Goal: Transaction & Acquisition: Purchase product/service

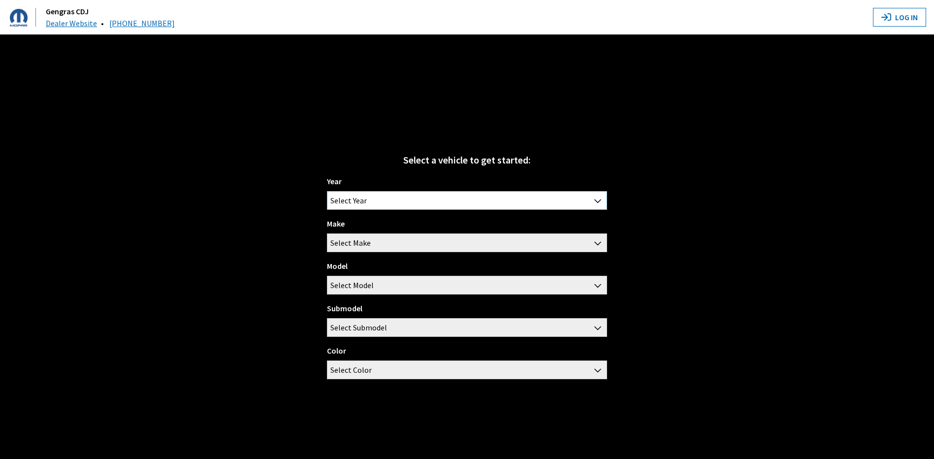
click at [594, 195] on b at bounding box center [594, 195] width 0 height 0
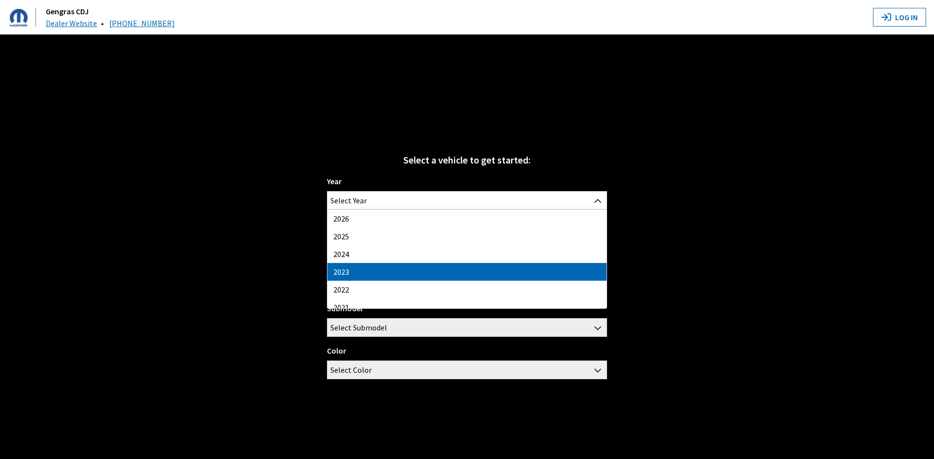
drag, startPoint x: 481, startPoint y: 273, endPoint x: 478, endPoint y: 268, distance: 6.4
select select "41"
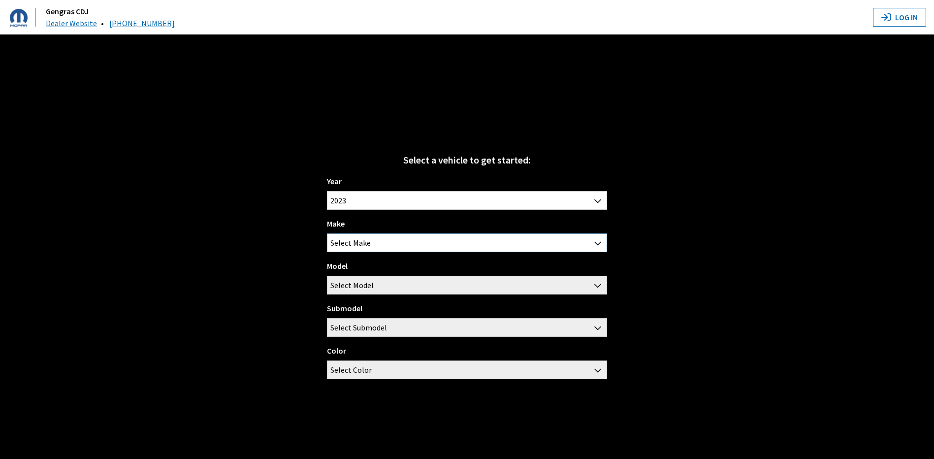
click at [464, 249] on span "Select Make" at bounding box center [466, 243] width 279 height 18
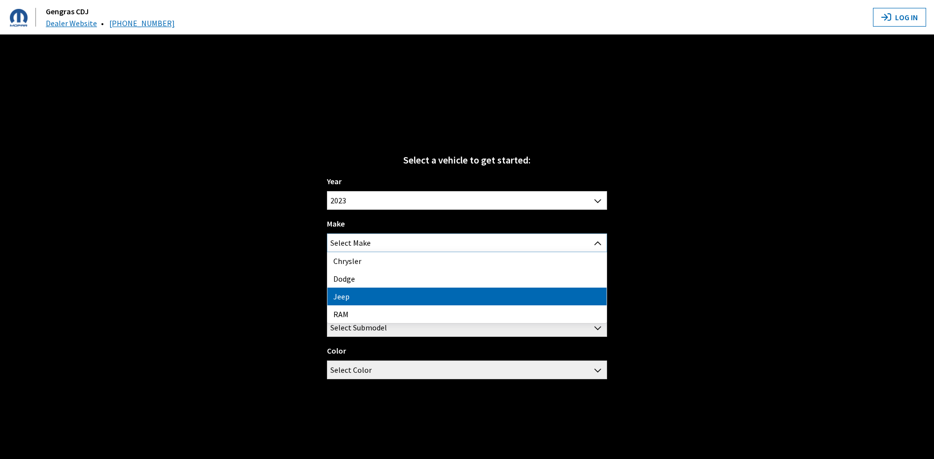
select select "16"
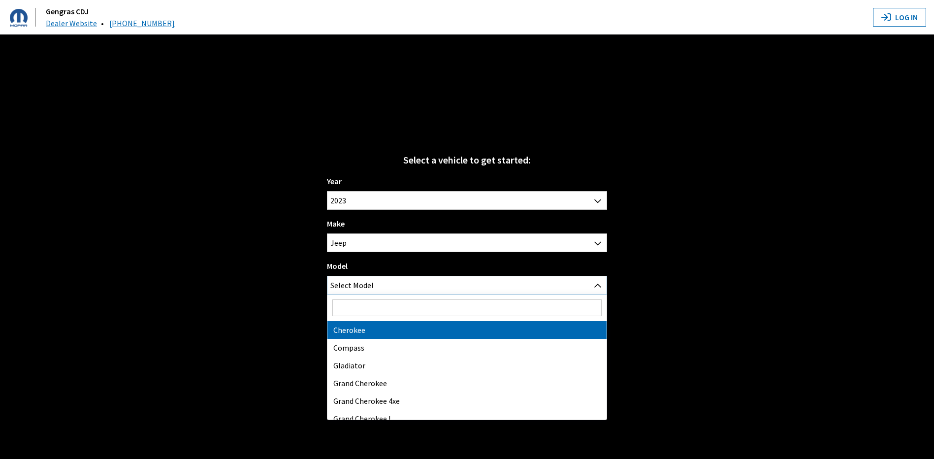
click at [426, 286] on span "Select Model" at bounding box center [466, 285] width 279 height 18
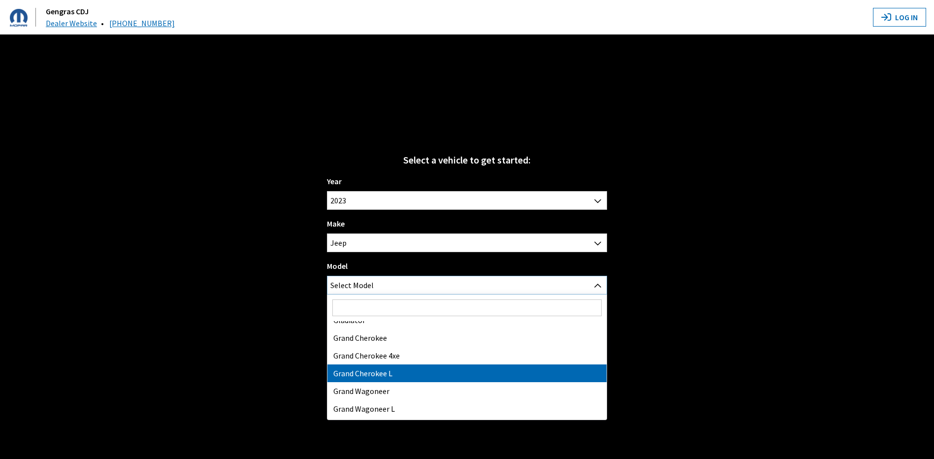
scroll to position [132, 0]
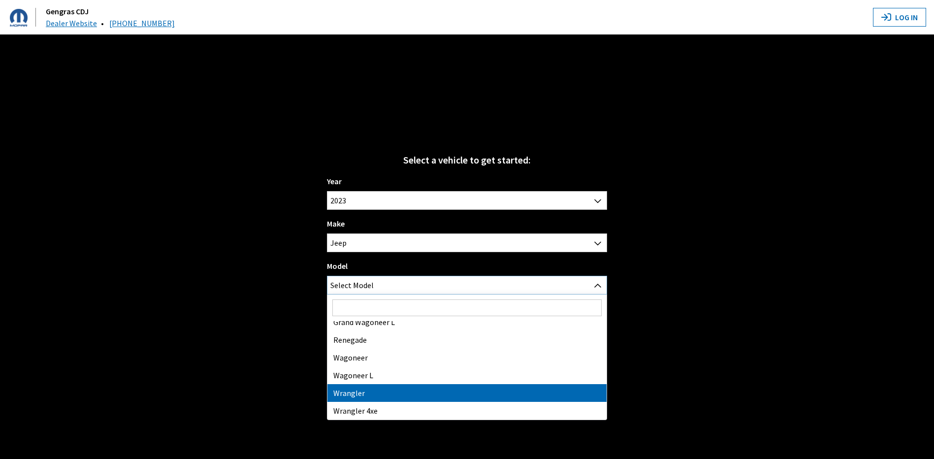
select select "202"
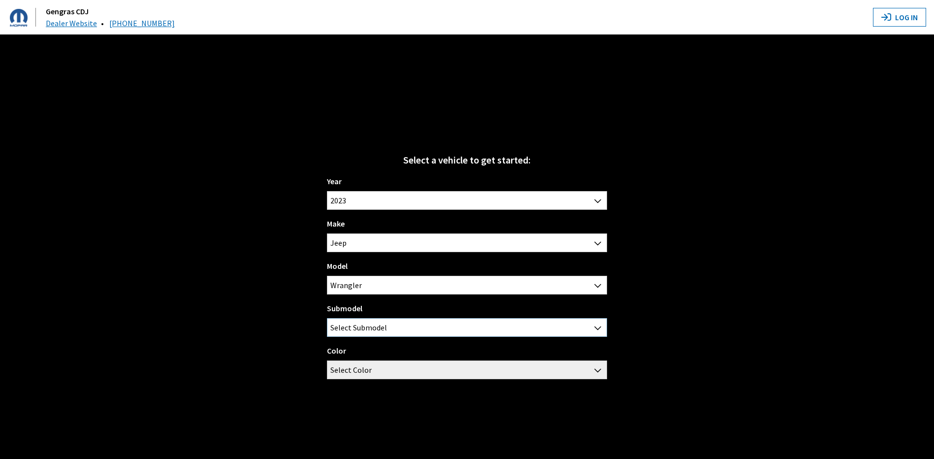
click at [391, 326] on span "Select Submodel" at bounding box center [466, 327] width 279 height 18
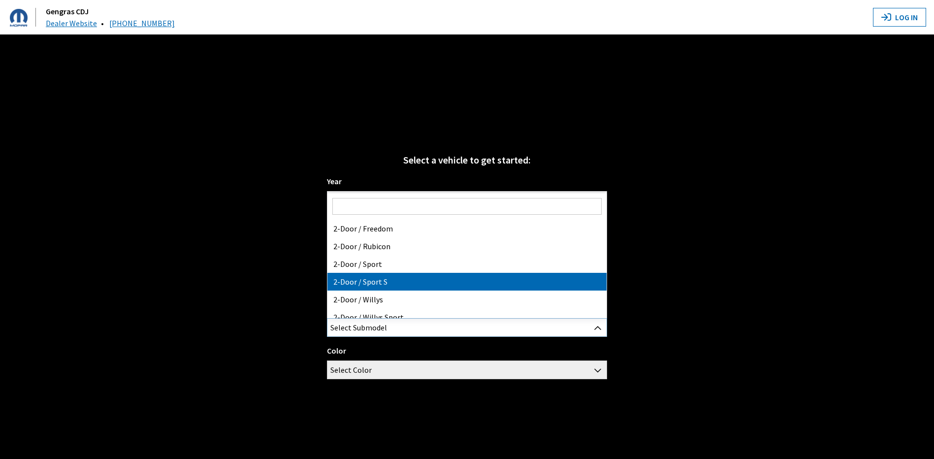
select select "2373"
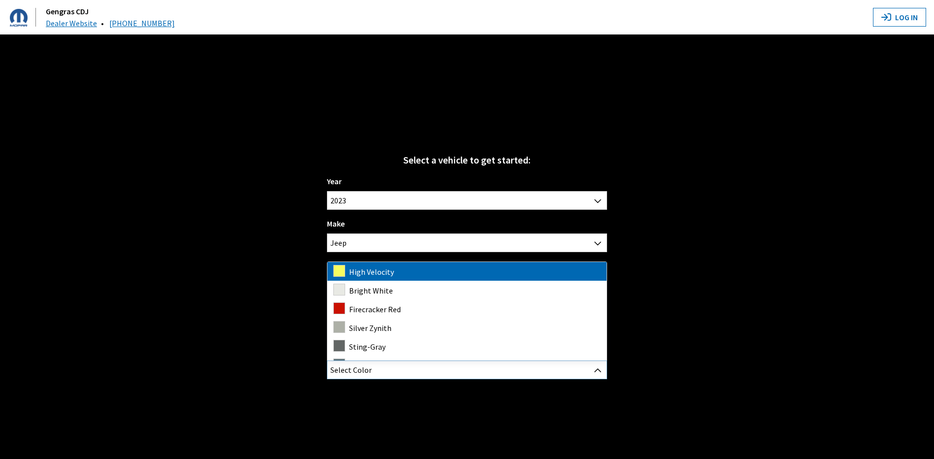
click at [383, 375] on span "Select Color" at bounding box center [466, 370] width 279 height 18
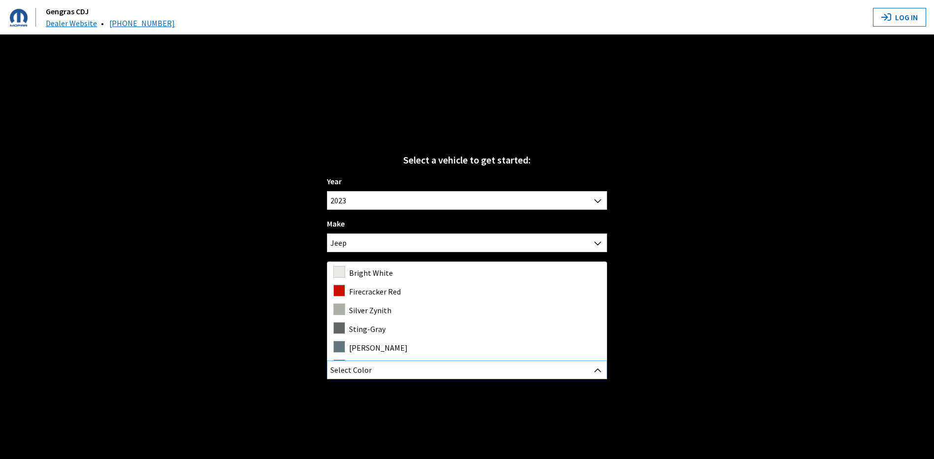
scroll to position [0, 0]
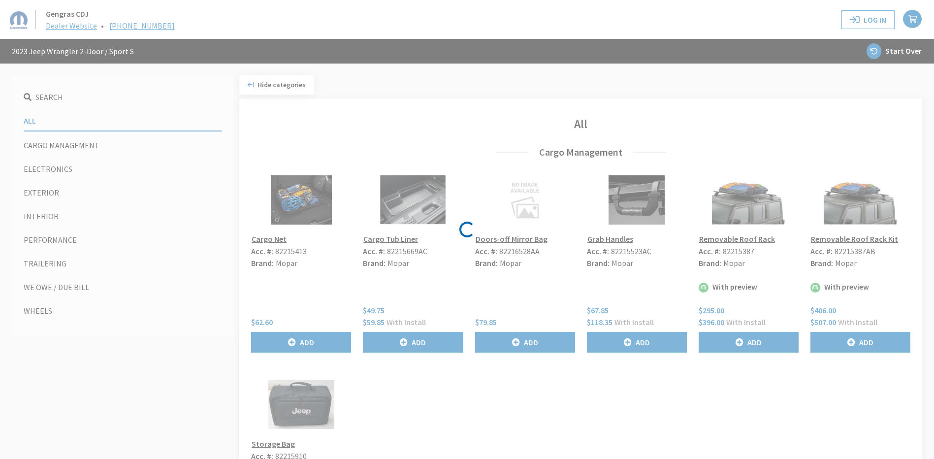
click at [58, 238] on div "Loading..." at bounding box center [467, 229] width 934 height 459
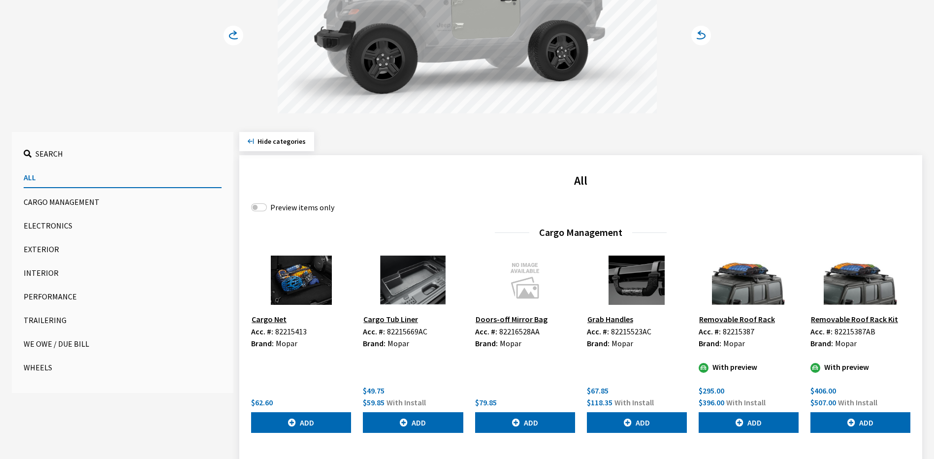
scroll to position [197, 0]
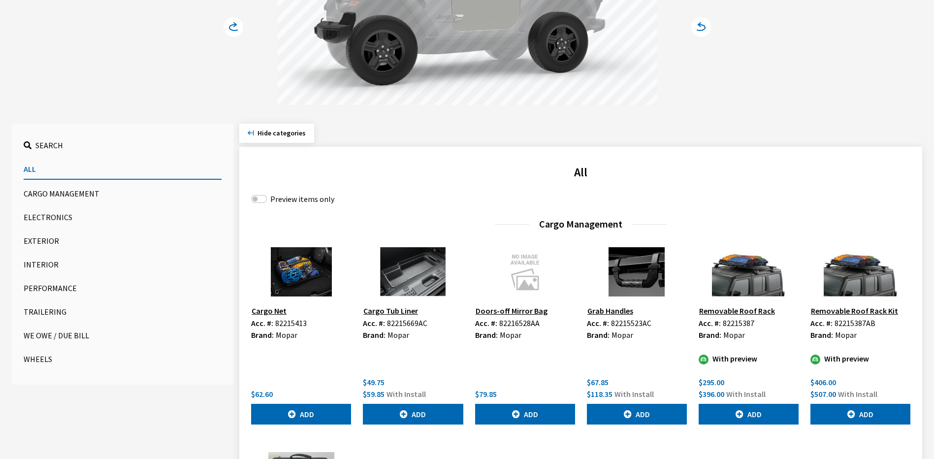
click at [66, 290] on button "Performance" at bounding box center [123, 288] width 198 height 20
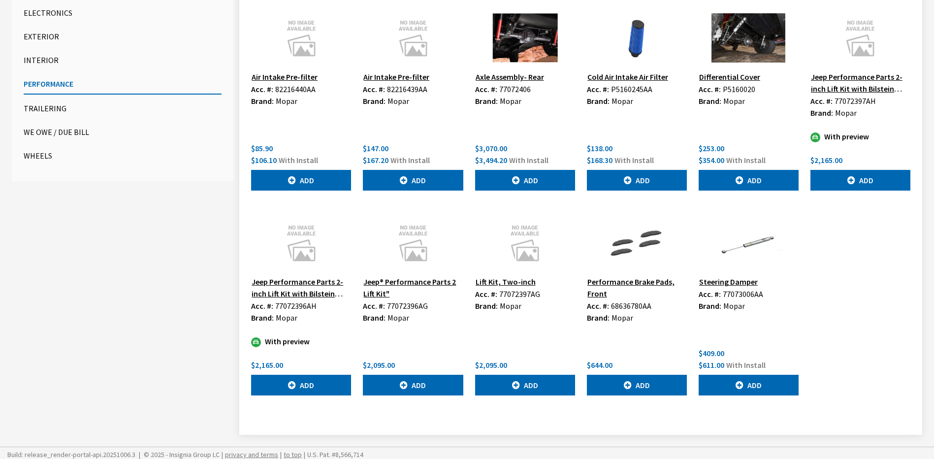
scroll to position [404, 0]
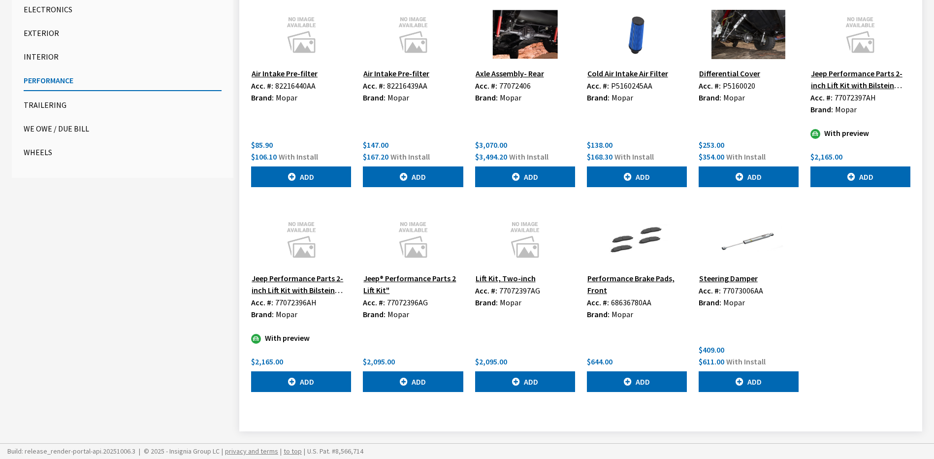
click at [736, 279] on button "Steering Damper" at bounding box center [728, 278] width 60 height 13
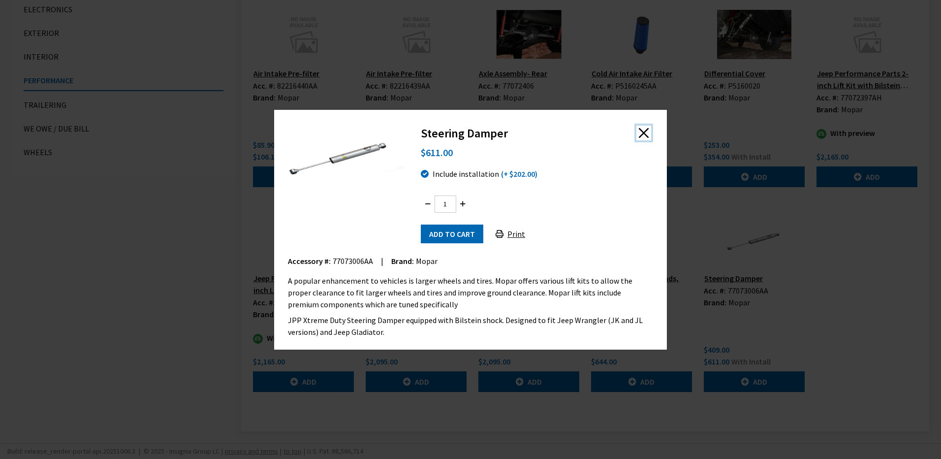
click at [645, 132] on button "Close" at bounding box center [643, 133] width 15 height 15
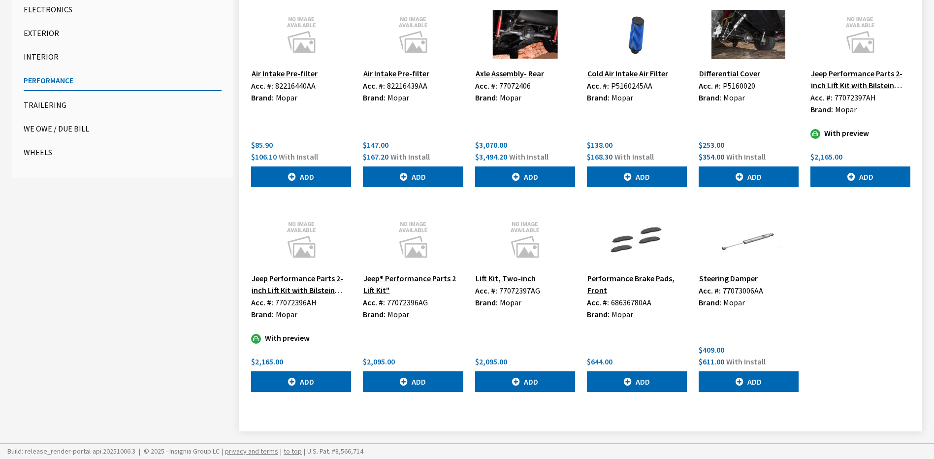
click at [726, 275] on button "Steering Damper" at bounding box center [728, 278] width 60 height 13
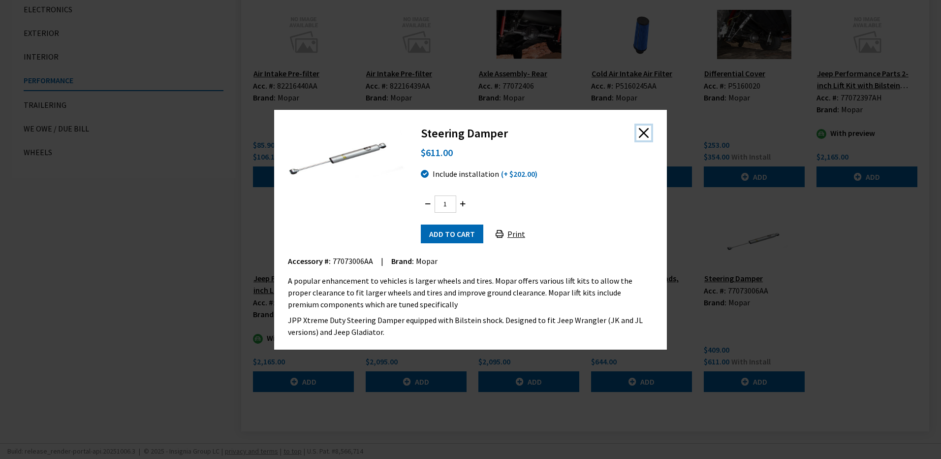
click at [648, 136] on button "Close" at bounding box center [643, 133] width 15 height 15
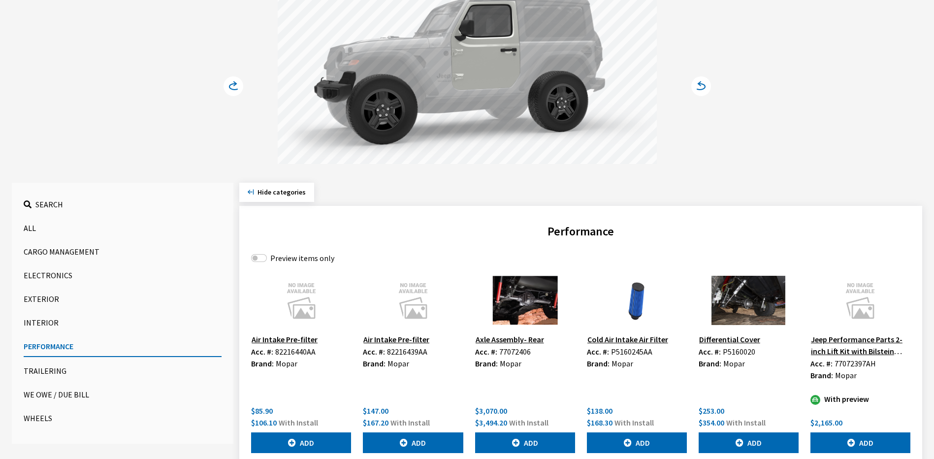
scroll to position [148, 0]
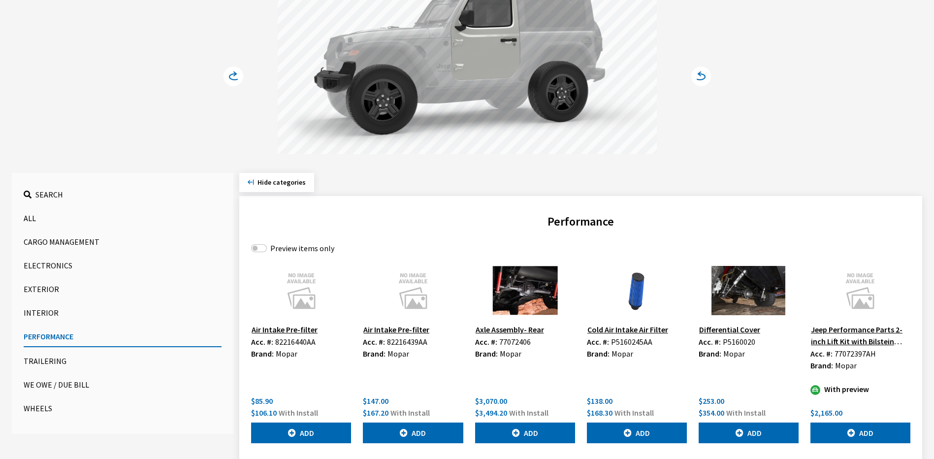
click at [49, 194] on span "Search" at bounding box center [49, 194] width 28 height 10
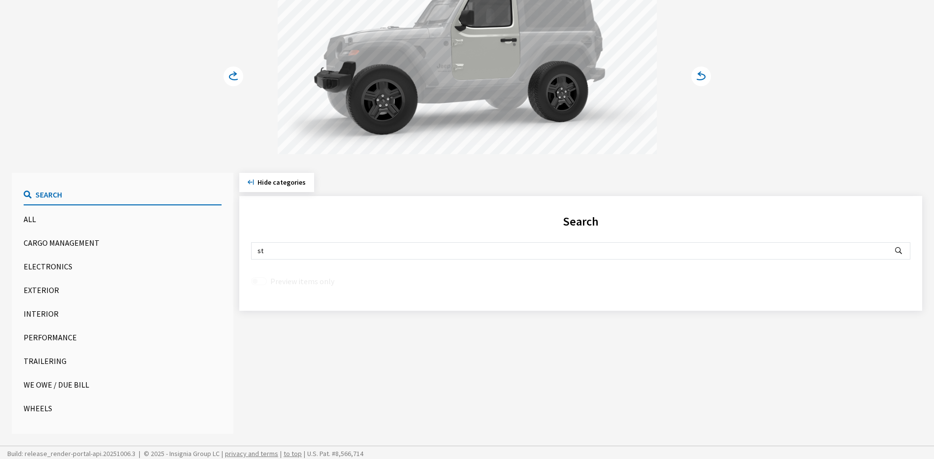
type input "s"
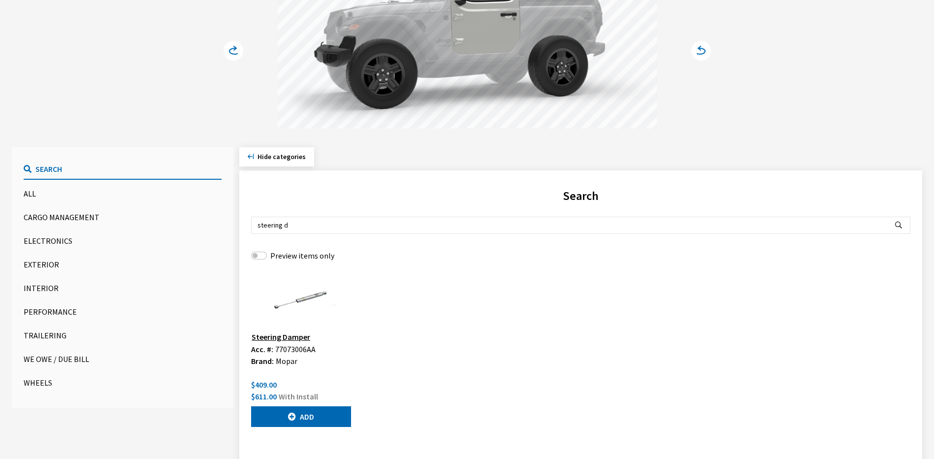
scroll to position [159, 0]
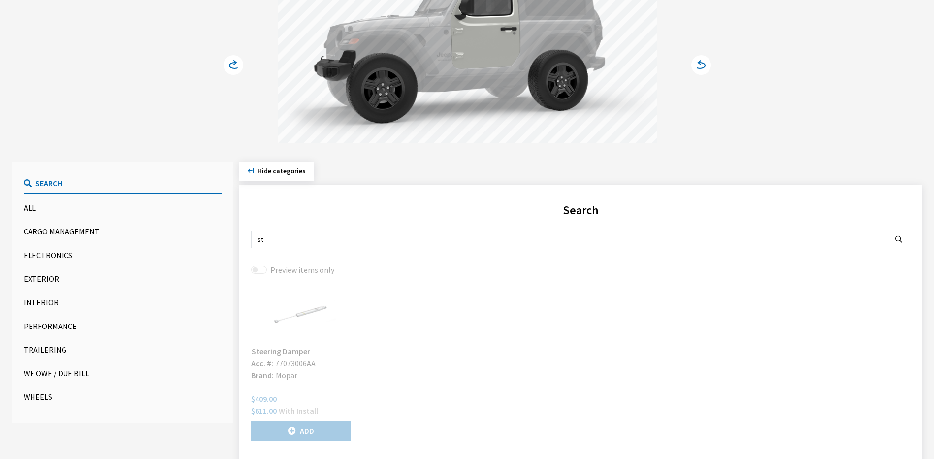
type input "s"
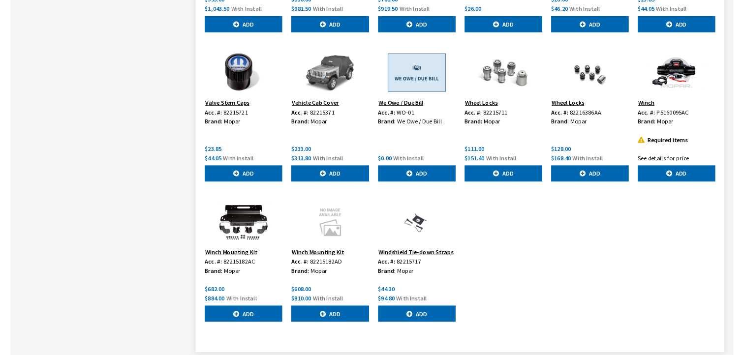
scroll to position [4679, 0]
